Goal: Transaction & Acquisition: Purchase product/service

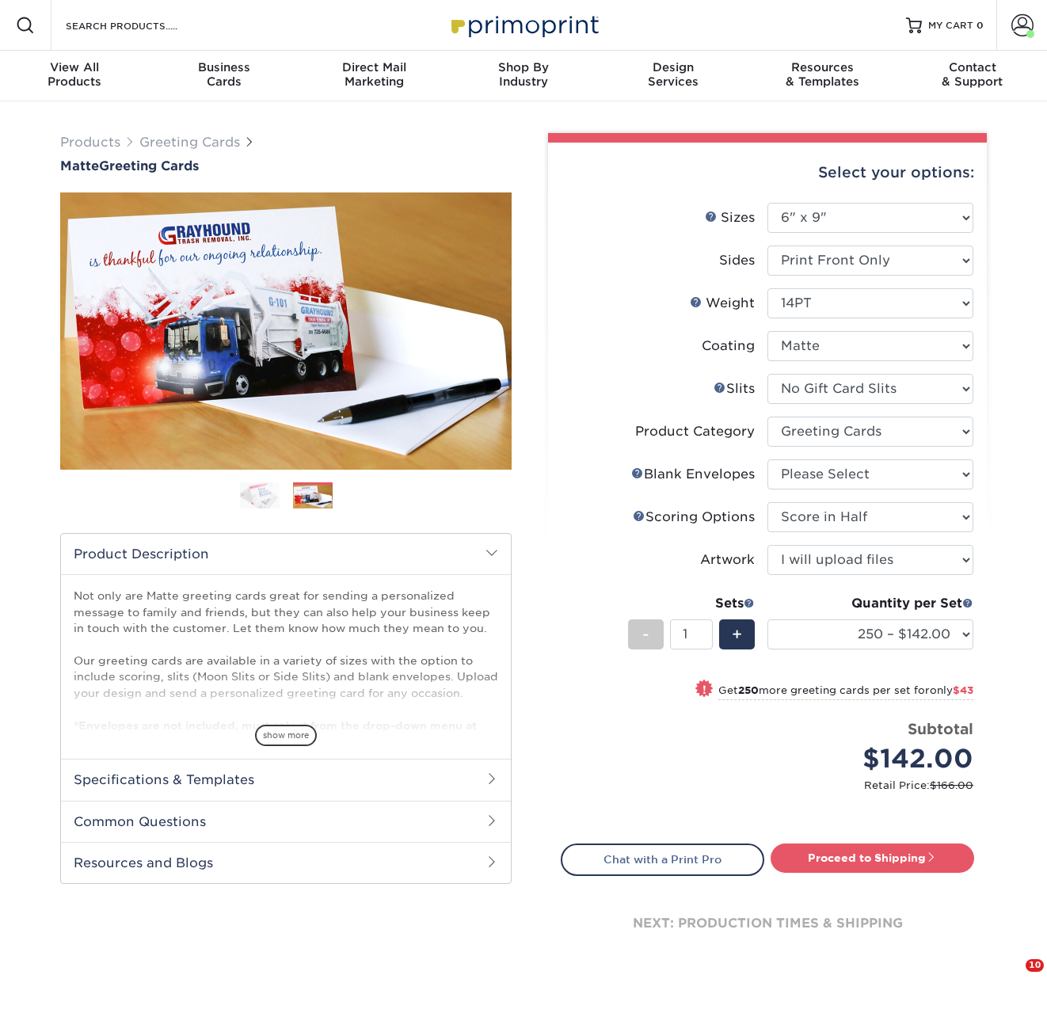
select select "6.00x9.00"
select select "c4055f3c-a707-4a99-931b-ce83690041fd"
select select "b7f8198f-f281-4438-a52e-cd7a5c5c0cfc"
select select "b23166fa-223a-4016-b2d3-d3438452c7d9"
select select "upload"
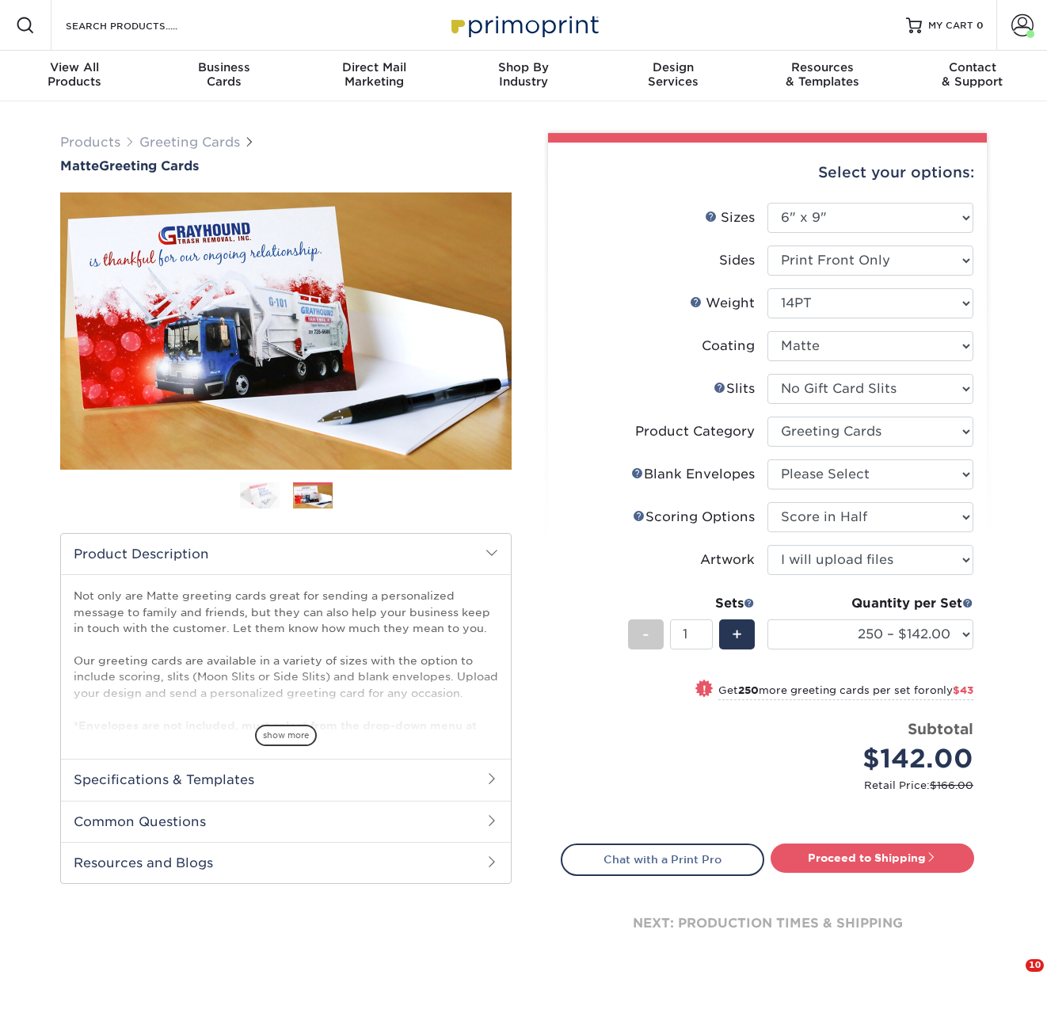
select select "250 – $142.00"
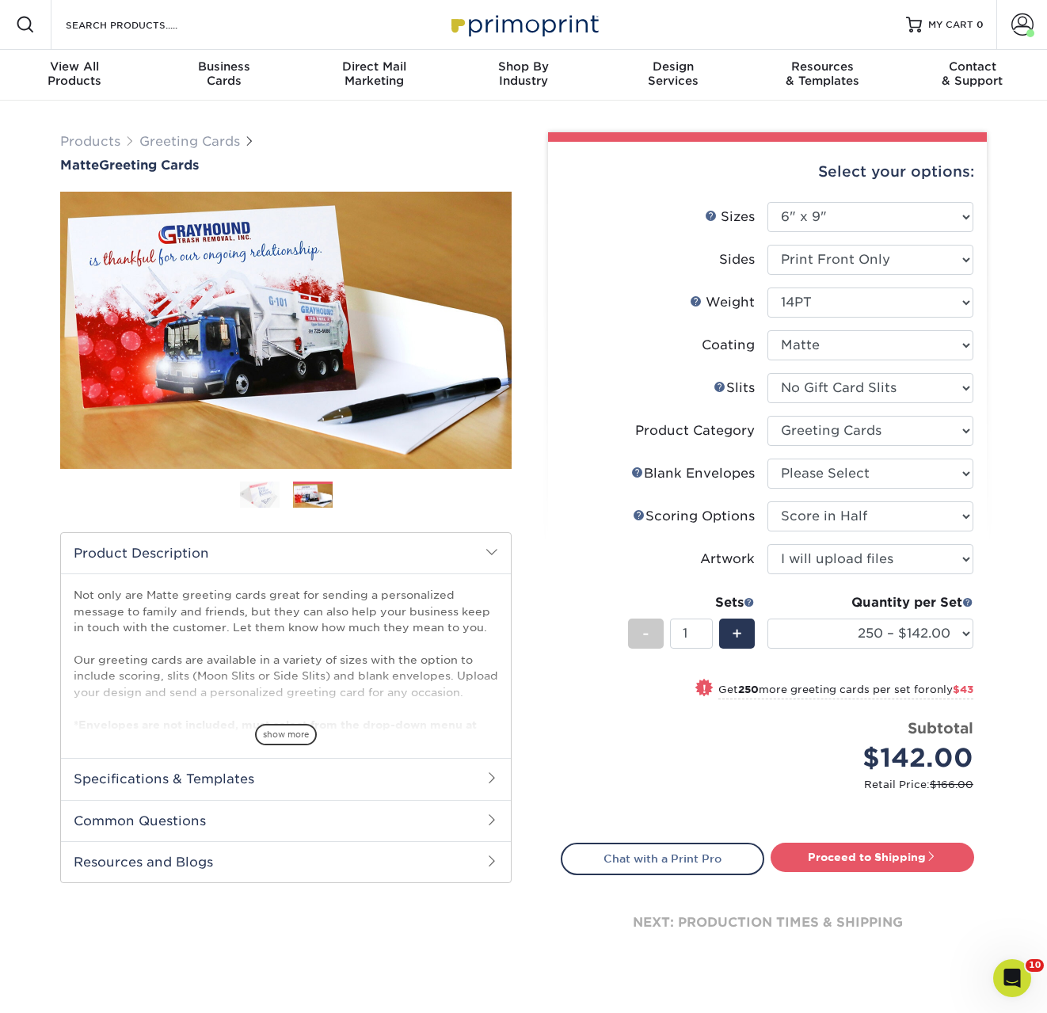
scroll to position [2, 0]
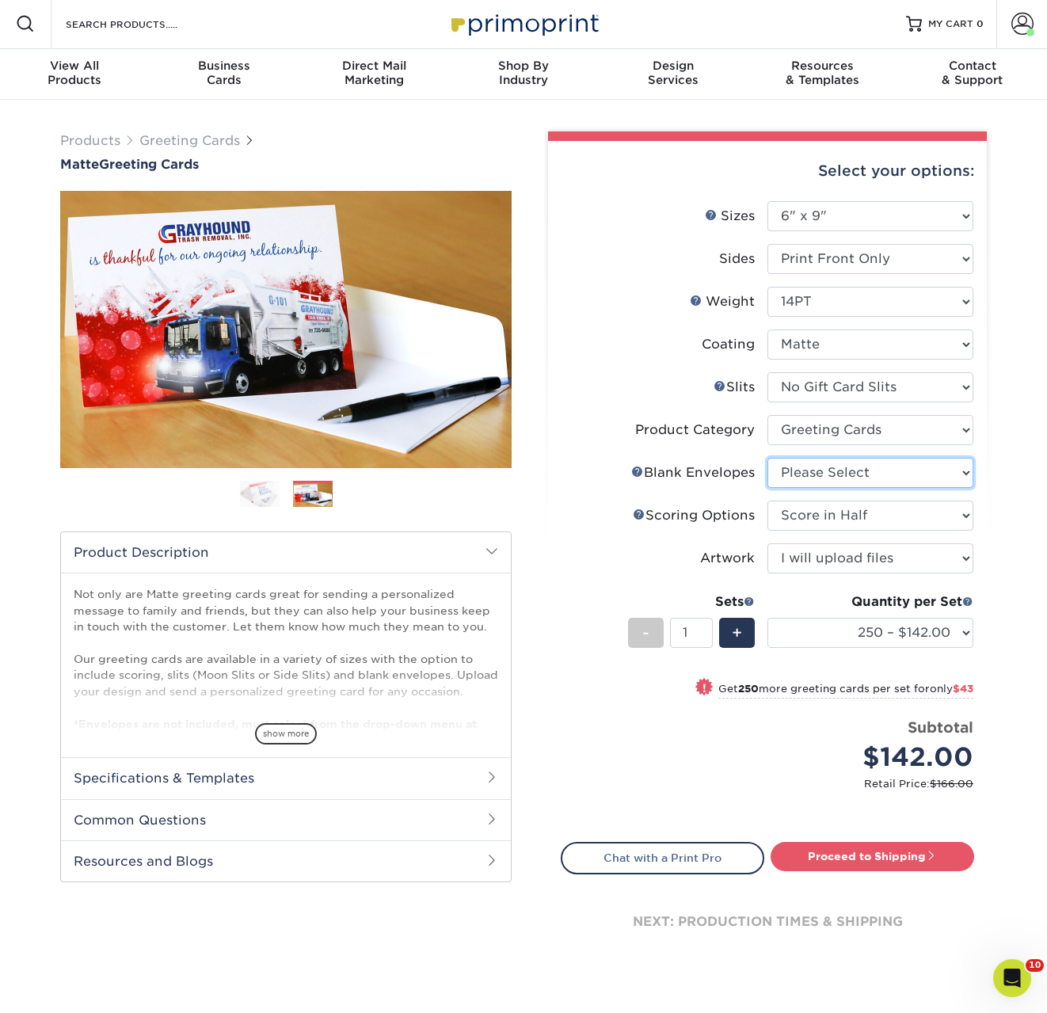
click at [843, 485] on select "Please Select No Blank Envelopes Yes 100 Envelopes A6 Yes 250 Envelopes A6 Yes …" at bounding box center [870, 473] width 206 height 30
click at [767, 458] on select "Please Select No Blank Envelopes Yes 100 Envelopes A6 Yes 250 Envelopes A6 Yes …" at bounding box center [870, 473] width 206 height 30
click at [843, 471] on select "Please Select No Blank Envelopes Yes 100 Envelopes A6 Yes 250 Envelopes A6 Yes …" at bounding box center [870, 473] width 206 height 30
click at [767, 458] on select "Please Select No Blank Envelopes Yes 100 Envelopes A6 Yes 250 Envelopes A6 Yes …" at bounding box center [870, 473] width 206 height 30
click at [840, 476] on select "Please Select No Blank Envelopes Yes 100 Envelopes A6 Yes 250 Envelopes A6 Yes …" at bounding box center [870, 473] width 206 height 30
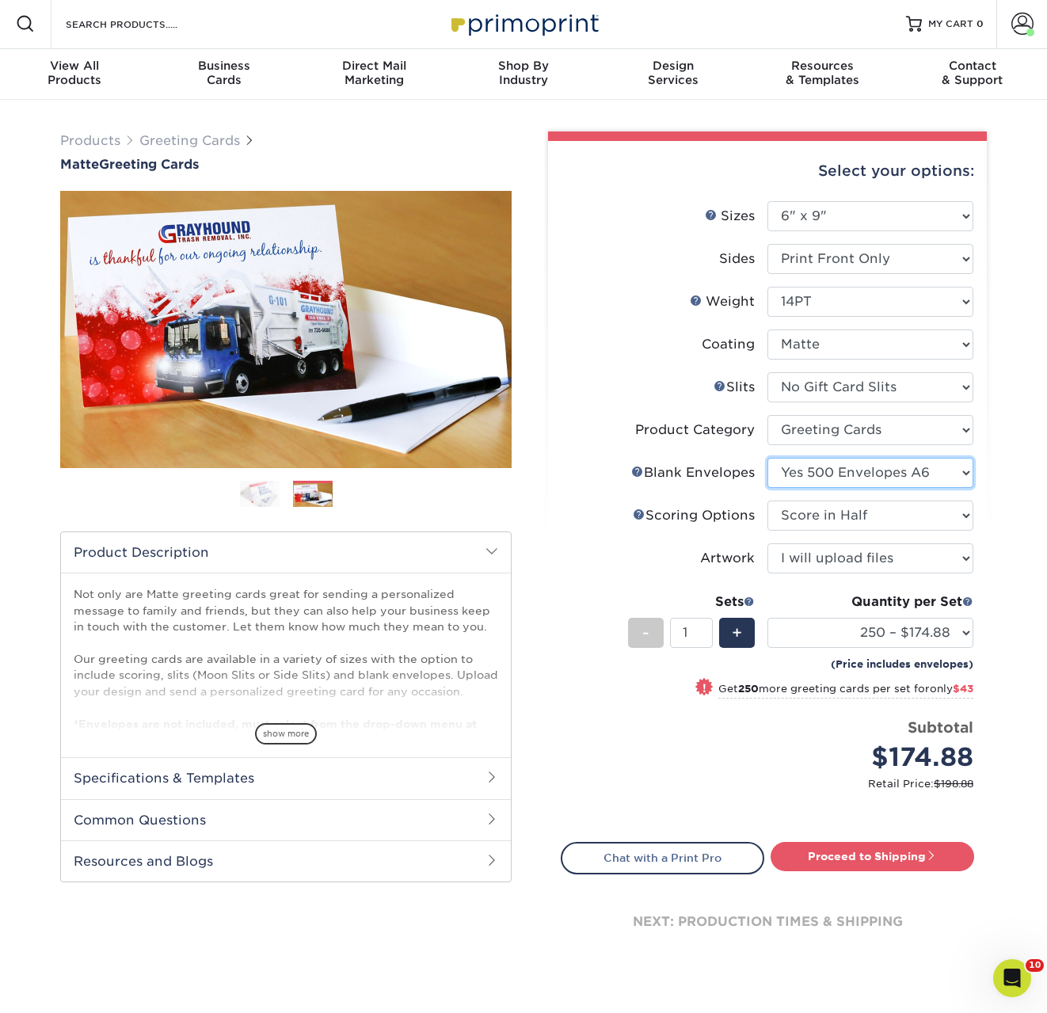
select select "df5a86f8-293f-421a-b8b6-9b3ce1cb9682"
click at [767, 458] on select "Please Select No Blank Envelopes Yes 100 Envelopes A6 Yes 250 Envelopes A6 Yes …" at bounding box center [870, 473] width 206 height 30
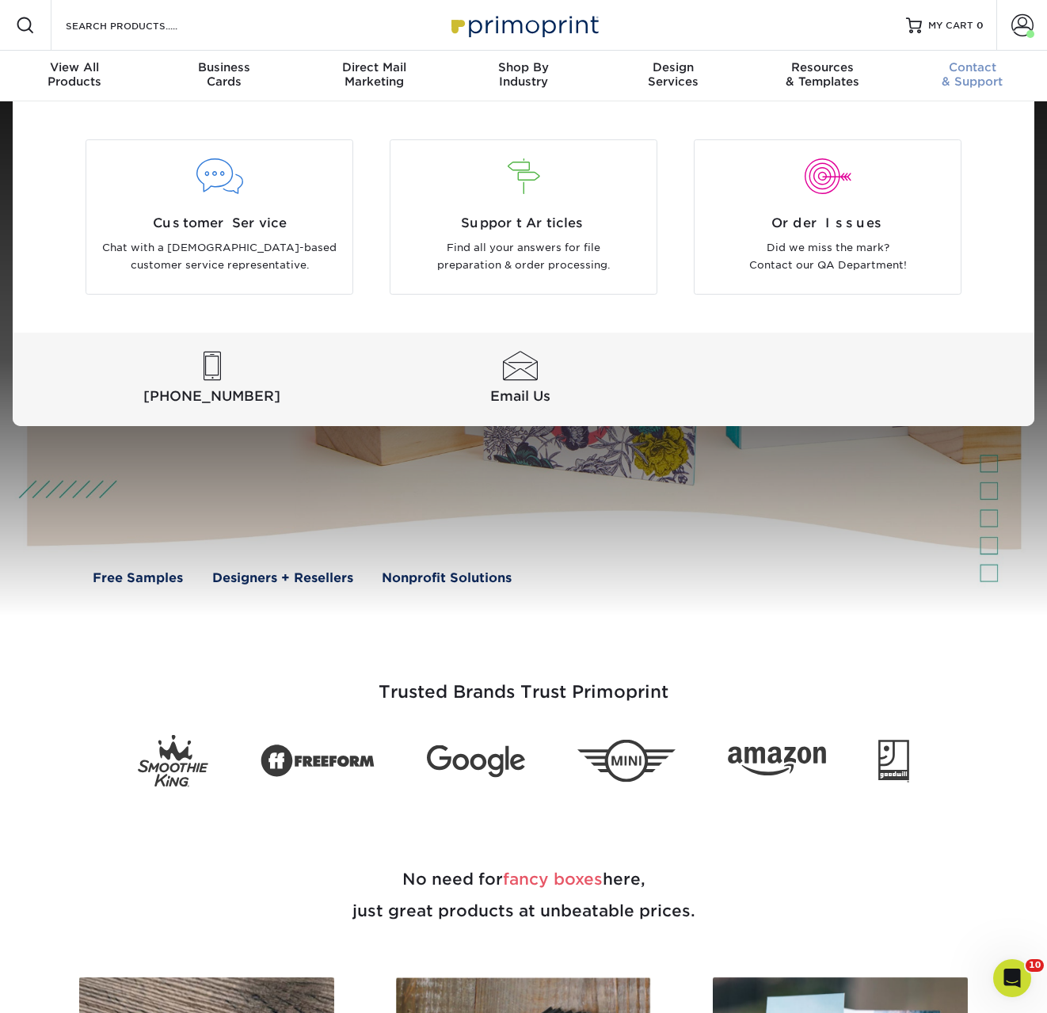
scroll to position [15, 0]
